Goal: Transaction & Acquisition: Obtain resource

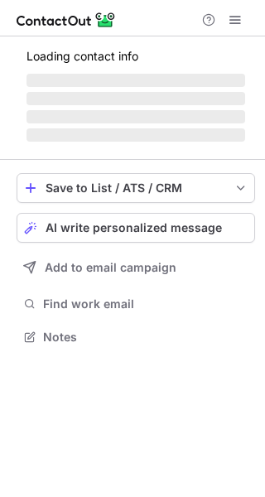
scroll to position [346, 265]
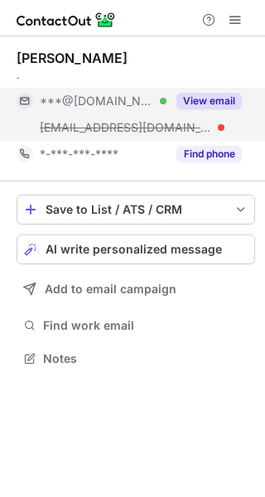
click at [219, 99] on button "View email" at bounding box center [208, 101] width 65 height 17
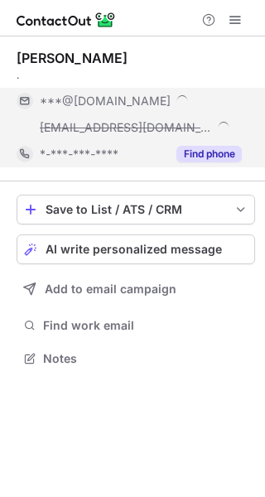
click at [222, 157] on button "Find phone" at bounding box center [208, 154] width 65 height 17
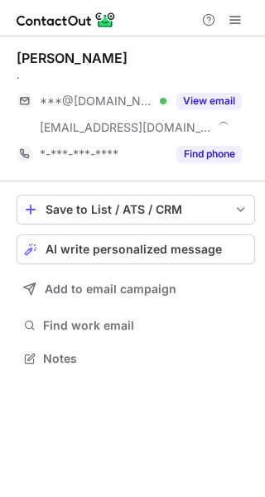
scroll to position [346, 265]
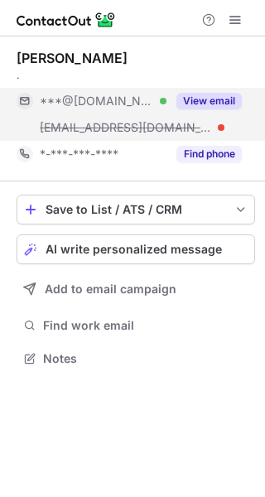
click at [195, 93] on button "View email" at bounding box center [208, 101] width 65 height 17
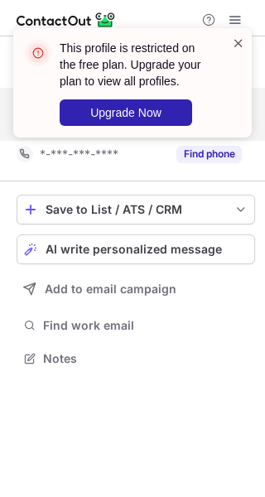
click at [232, 45] on span at bounding box center [238, 43] width 13 height 17
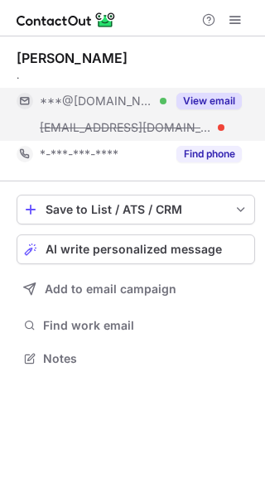
click at [241, 17] on div "This profile is restricted on the free plan. Upgrade your plan to view all prof…" at bounding box center [132, 90] width 265 height 156
click at [235, 22] on span at bounding box center [235, 19] width 13 height 13
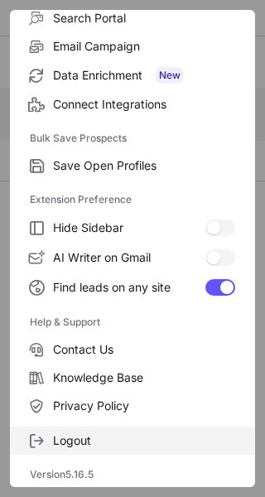
scroll to position [320, 265]
click at [89, 448] on label "Logout" at bounding box center [132, 441] width 245 height 28
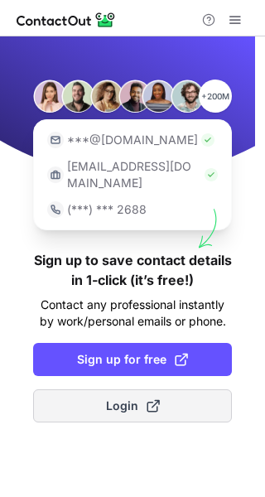
click at [114, 398] on span "Login" at bounding box center [133, 406] width 54 height 17
